Goal: Find specific page/section: Find specific page/section

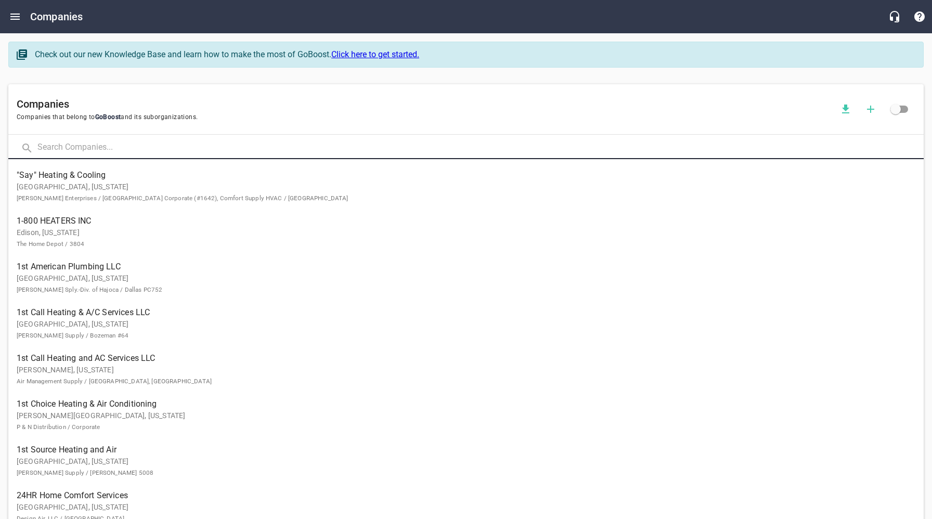
click at [151, 143] on input "text" at bounding box center [480, 148] width 886 height 22
type input "All Pro Heating"
click button at bounding box center [0, 0] width 0 height 0
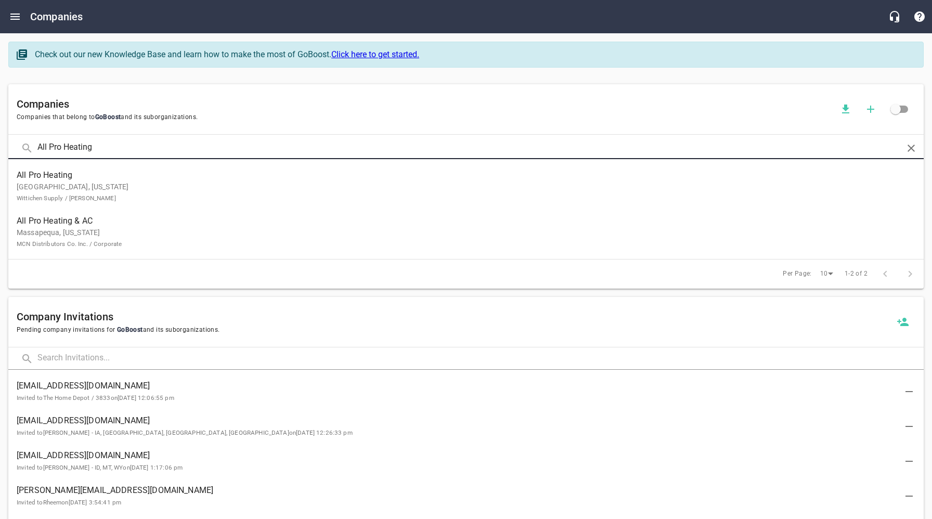
click at [88, 236] on p "Massapequa, [US_STATE] MCN Distributors Co. Inc. / Corporate" at bounding box center [458, 238] width 882 height 22
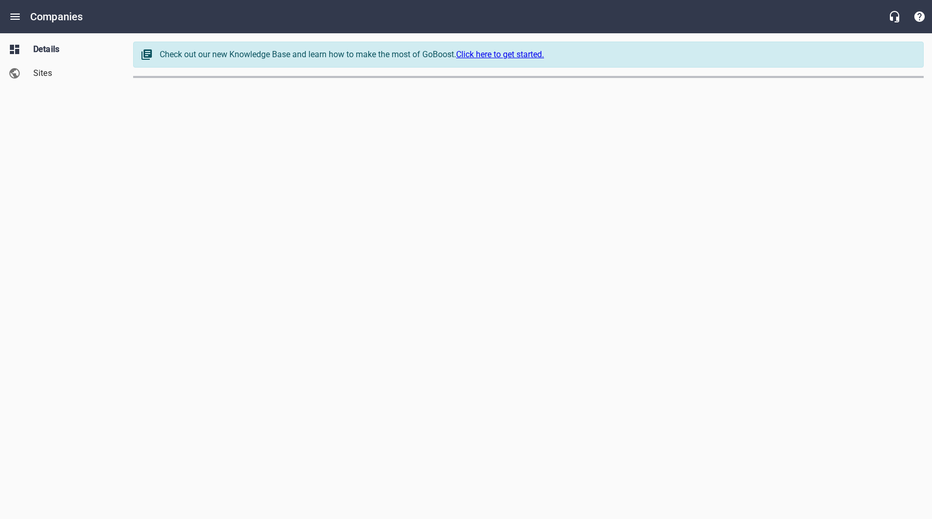
select select "[US_STATE]"
select select "62"
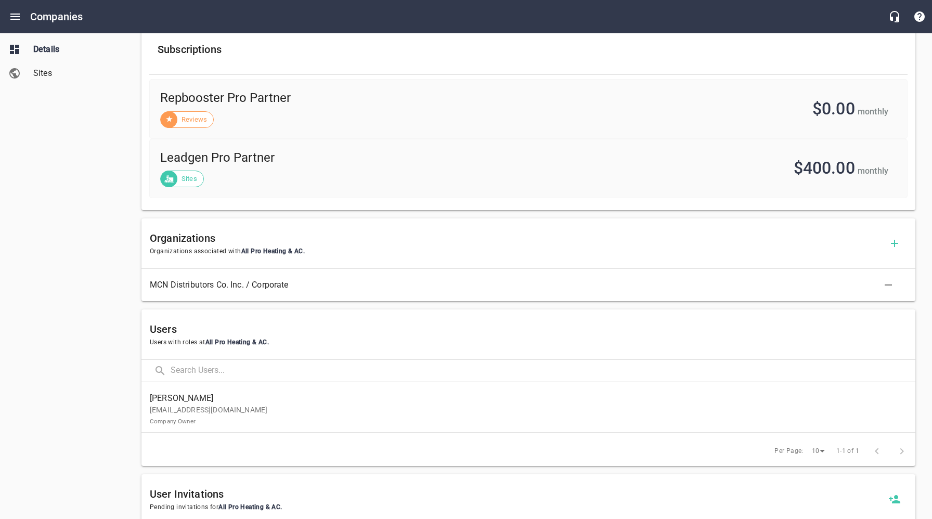
scroll to position [460, 0]
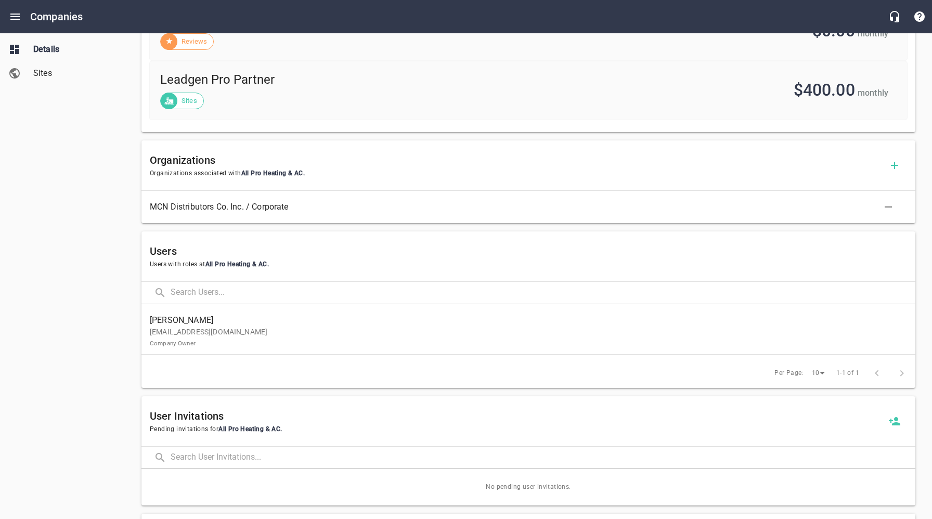
drag, startPoint x: 93, startPoint y: 328, endPoint x: 142, endPoint y: 330, distance: 49.9
click at [93, 328] on div "Details Sites" at bounding box center [62, 259] width 125 height 519
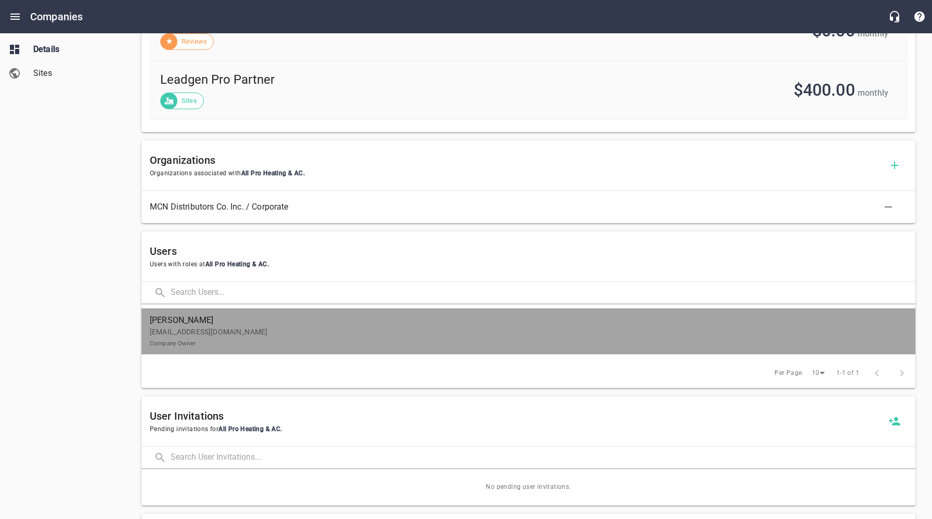
drag, startPoint x: 229, startPoint y: 328, endPoint x: 374, endPoint y: 344, distance: 146.5
click at [229, 328] on p "[EMAIL_ADDRESS][DOMAIN_NAME] Company Owner" at bounding box center [524, 338] width 749 height 22
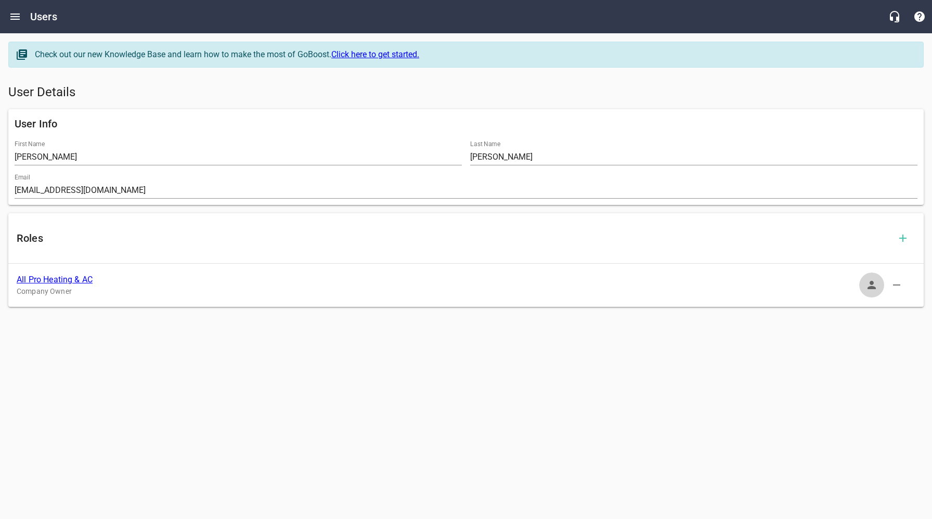
click at [875, 287] on icon "button" at bounding box center [871, 285] width 12 height 12
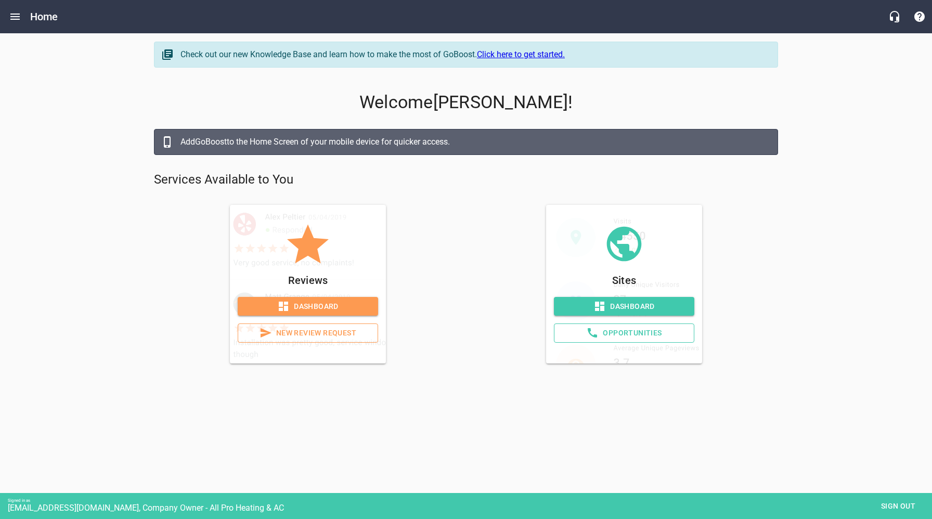
click at [620, 333] on span "Opportunities" at bounding box center [624, 333] width 123 height 13
